Goal: Task Accomplishment & Management: Use online tool/utility

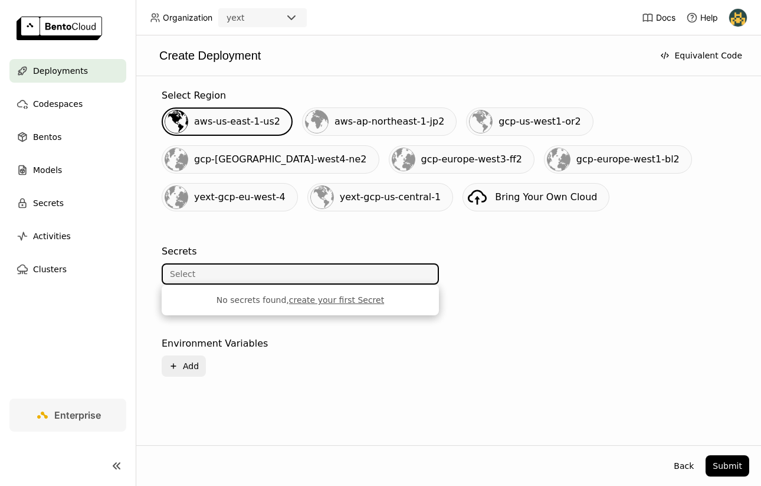
scroll to position [214, 0]
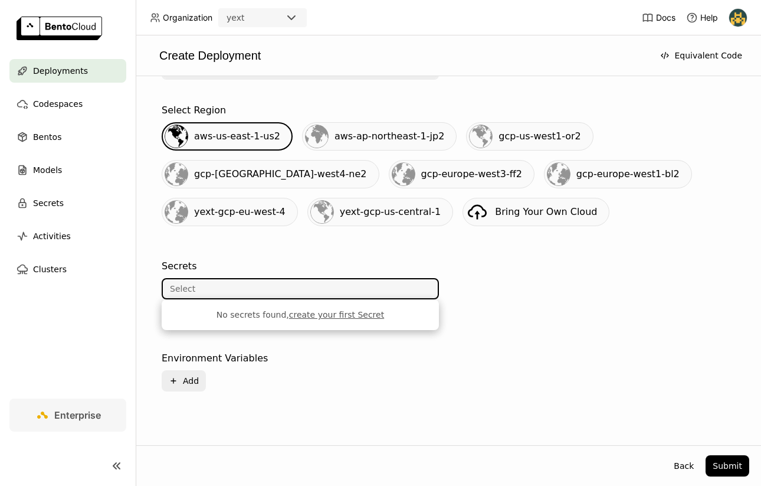
click at [326, 299] on div "Select" at bounding box center [300, 288] width 277 height 21
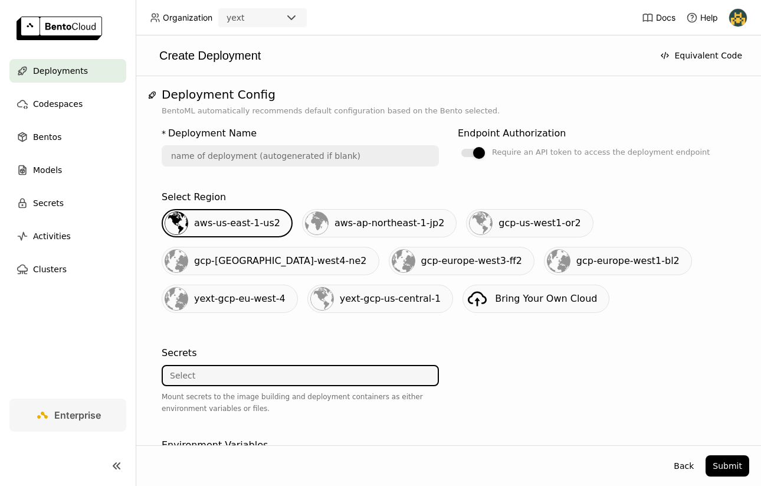
scroll to position [127, 0]
click at [483, 147] on label "Require an API token to access the deployment endpoint" at bounding box center [596, 152] width 277 height 14
click at [458, 272] on input "Require an API token to access the deployment endpoint" at bounding box center [458, 272] width 0 height 0
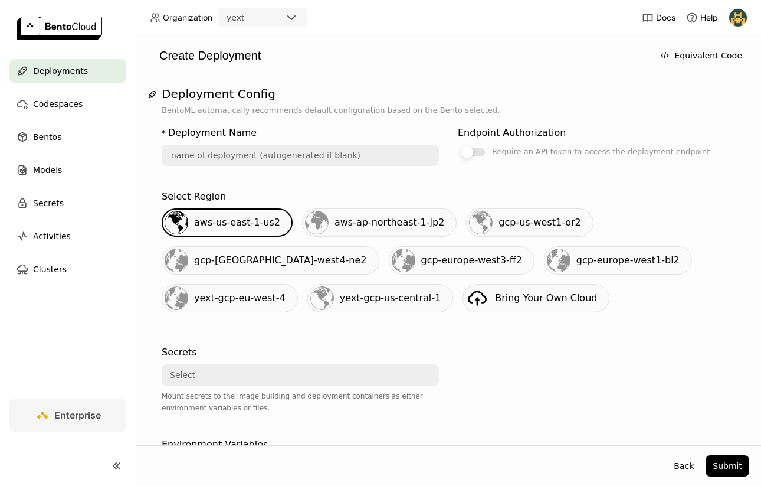
click at [471, 150] on div at bounding box center [467, 152] width 12 height 12
click at [458, 272] on input "Require an API token to access the deployment endpoint" at bounding box center [458, 272] width 0 height 0
click at [474, 152] on div at bounding box center [479, 152] width 12 height 12
click at [458, 272] on input "Require an API token to access the deployment endpoint" at bounding box center [458, 272] width 0 height 0
click at [481, 154] on div at bounding box center [473, 152] width 24 height 8
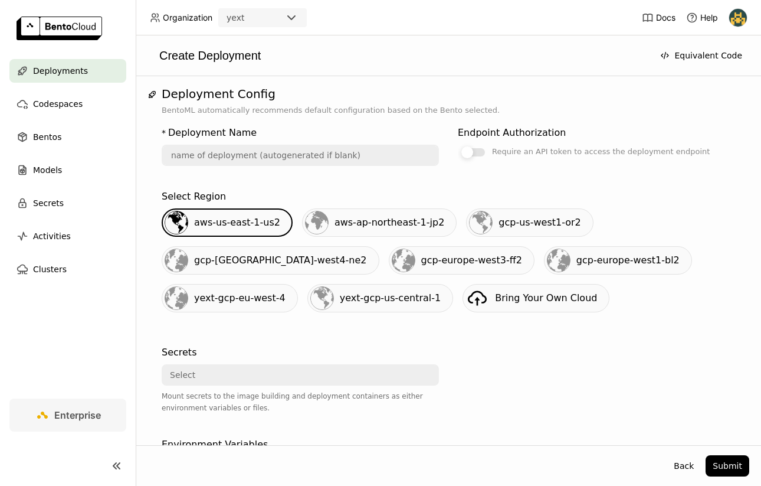
click at [458, 272] on input "Require an API token to access the deployment endpoint" at bounding box center [458, 272] width 0 height 0
click at [481, 154] on div at bounding box center [479, 152] width 12 height 12
click at [458, 272] on input "Require an API token to access the deployment endpoint" at bounding box center [458, 272] width 0 height 0
click at [477, 147] on label "Require an API token to access the deployment endpoint" at bounding box center [596, 152] width 277 height 14
click at [458, 272] on input "Require an API token to access the deployment endpoint" at bounding box center [458, 272] width 0 height 0
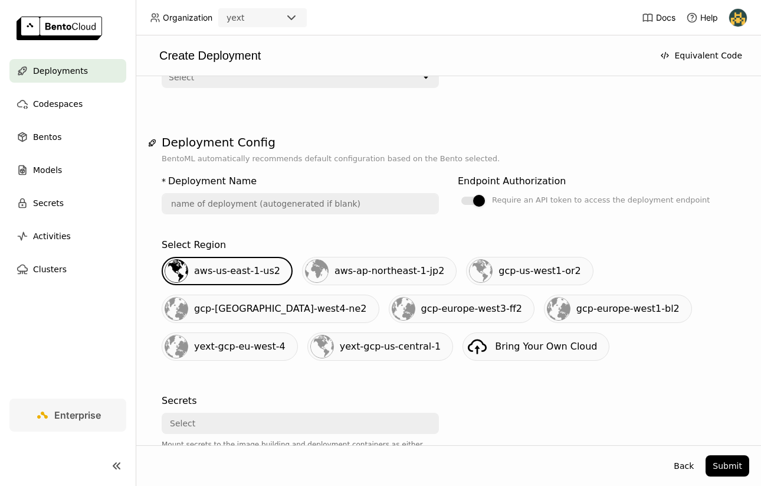
scroll to position [0, 0]
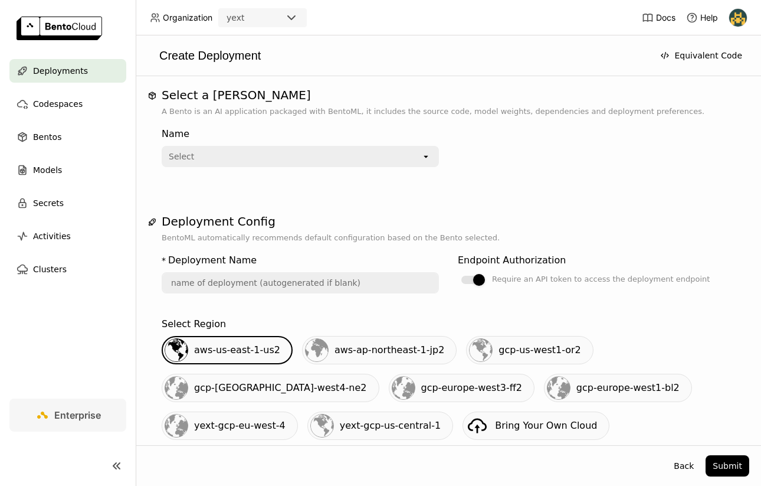
click at [405, 153] on div "Select" at bounding box center [292, 156] width 258 height 19
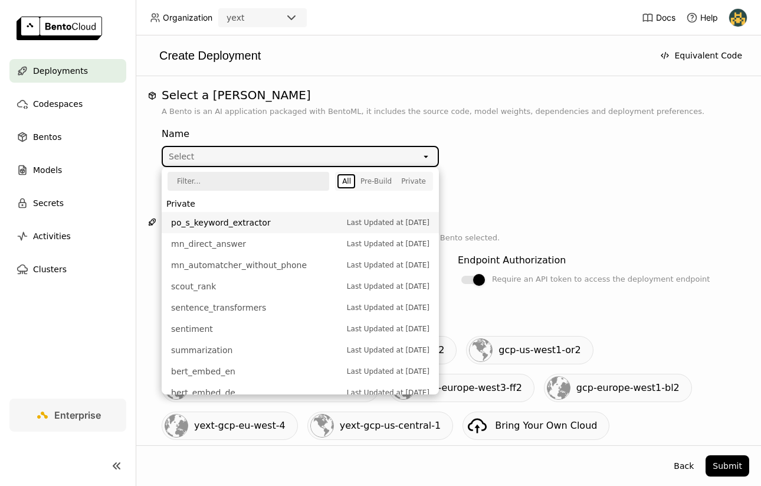
click at [527, 166] on div "Name Select open" at bounding box center [448, 144] width 573 height 45
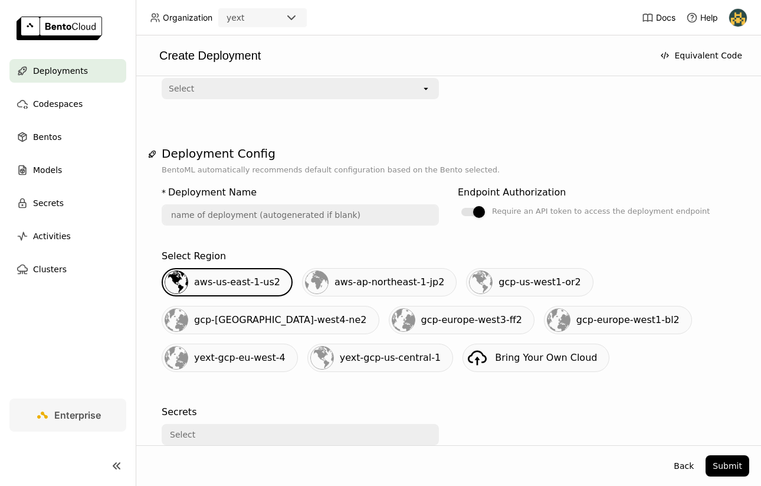
scroll to position [63, 0]
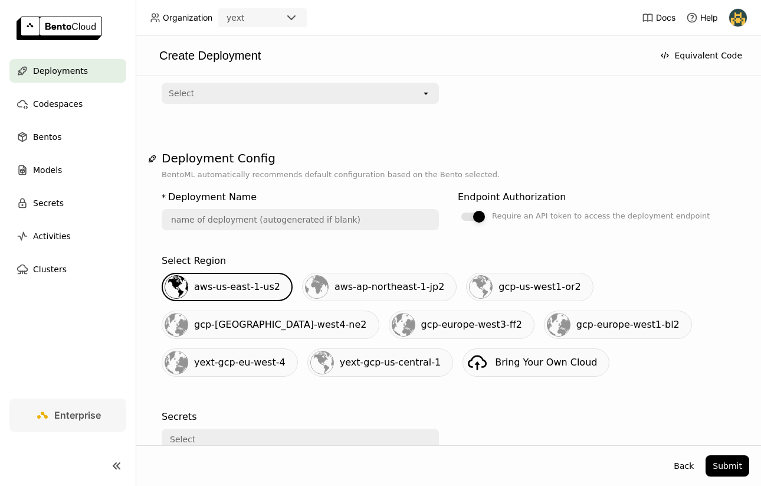
click at [480, 214] on div at bounding box center [479, 217] width 12 height 12
click at [458, 272] on input "Require an API token to access the deployment endpoint" at bounding box center [458, 272] width 0 height 0
click at [476, 218] on div at bounding box center [473, 216] width 24 height 8
click at [458, 272] on input "Require an API token to access the deployment endpoint" at bounding box center [458, 272] width 0 height 0
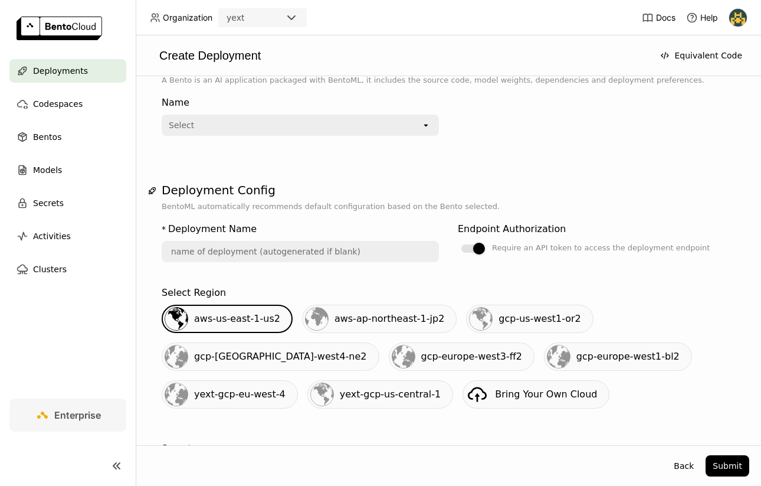
scroll to position [0, 0]
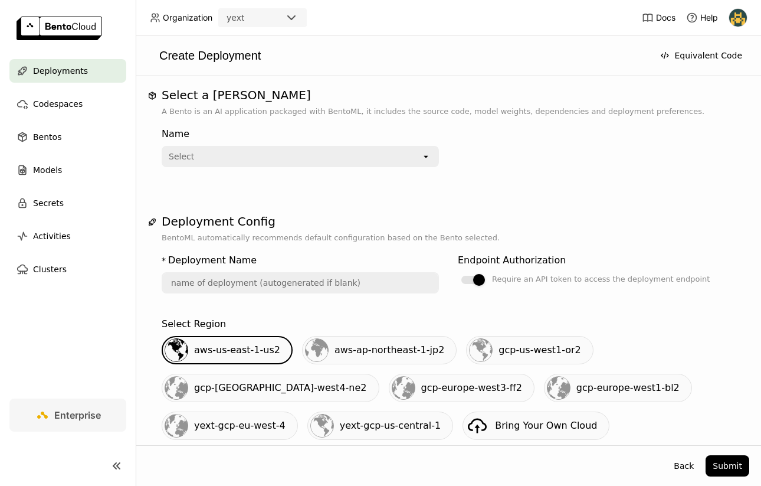
click at [475, 269] on div "Endpoint Authorization Require an API token to access the deployment endpoint" at bounding box center [596, 269] width 277 height 33
click at [475, 275] on div at bounding box center [479, 280] width 12 height 12
click at [458, 272] on input "Require an API token to access the deployment endpoint" at bounding box center [458, 272] width 0 height 0
click at [475, 275] on div at bounding box center [473, 279] width 24 height 8
click at [458, 272] on input "Require an API token to access the deployment endpoint" at bounding box center [458, 272] width 0 height 0
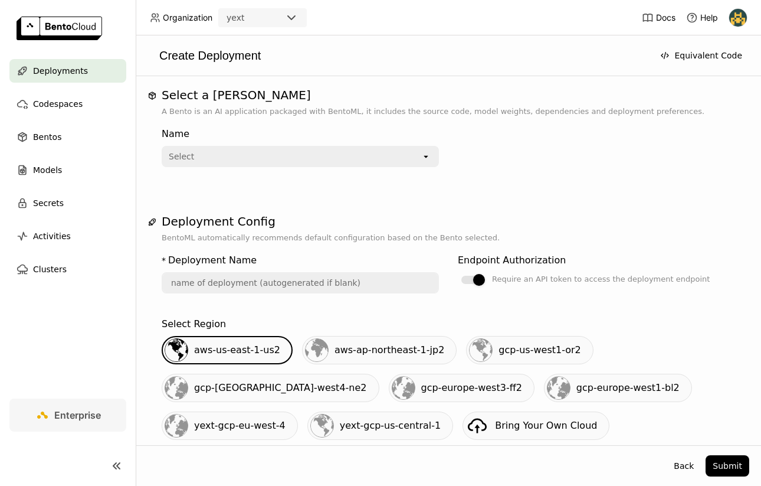
click at [408, 157] on div "Select" at bounding box center [292, 156] width 258 height 19
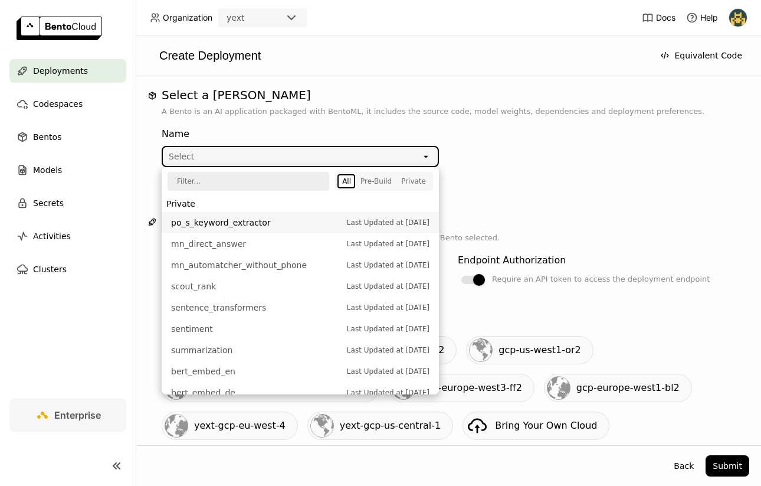
click at [408, 156] on div "Select" at bounding box center [292, 156] width 258 height 19
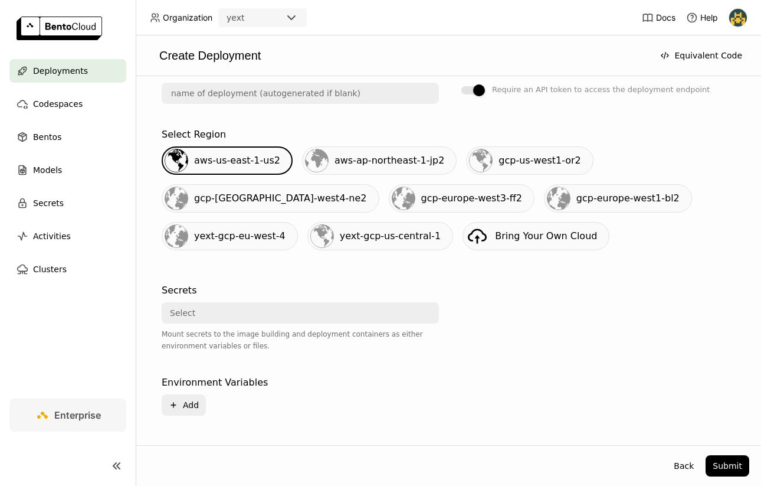
scroll to position [228, 0]
